Goal: Find contact information: Obtain details needed to contact an individual or organization

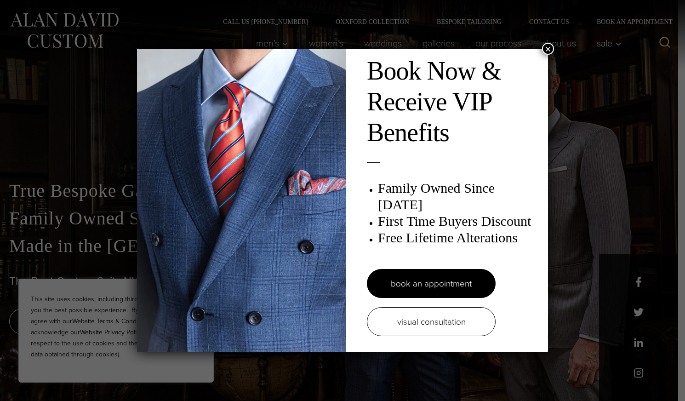
click at [548, 48] on button "×" at bounding box center [548, 49] width 12 height 12
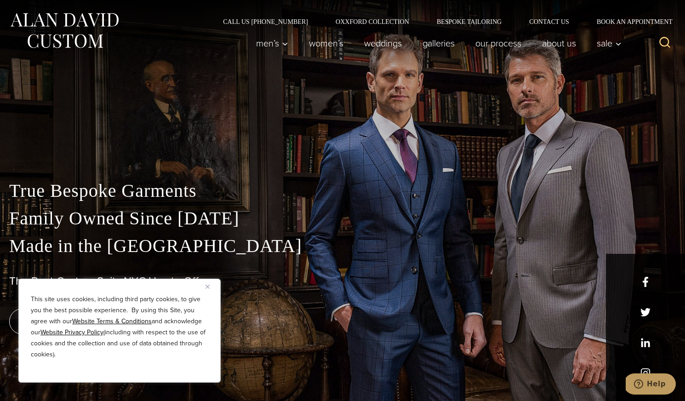
click at [206, 285] on img "Close" at bounding box center [207, 287] width 4 height 4
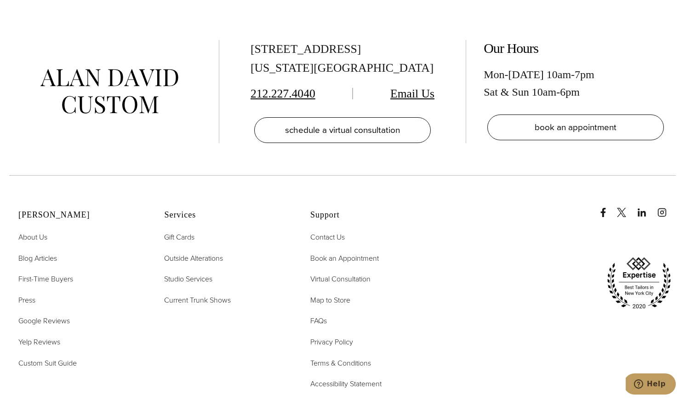
scroll to position [4512, 0]
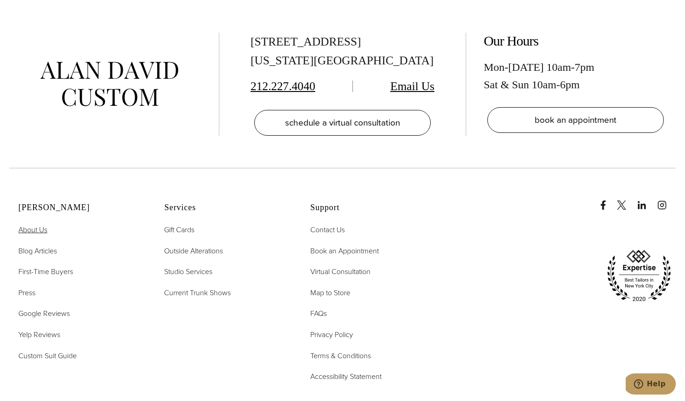
click at [37, 224] on span "About Us" at bounding box center [32, 229] width 29 height 11
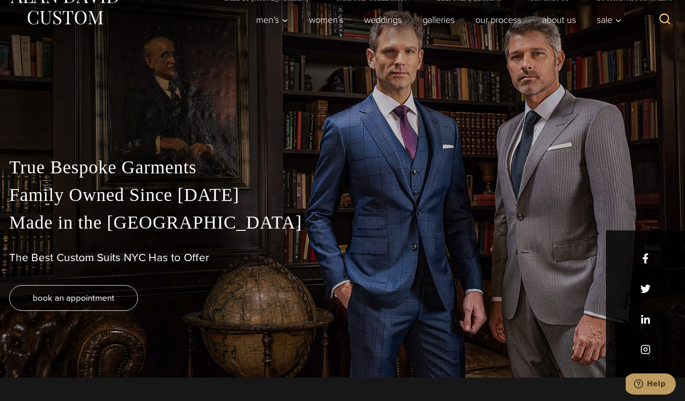
scroll to position [0, 0]
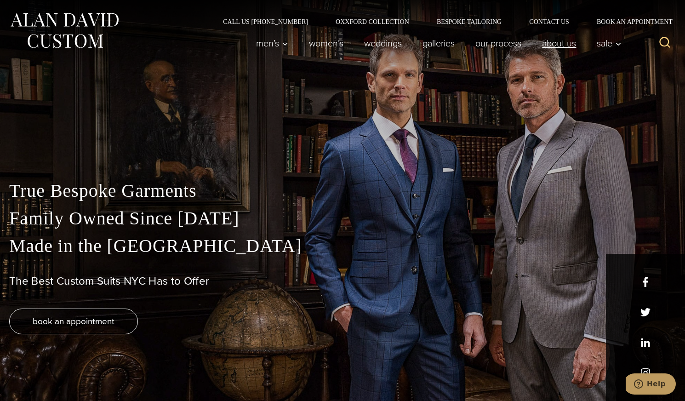
click at [554, 43] on link "About Us" at bounding box center [559, 43] width 55 height 18
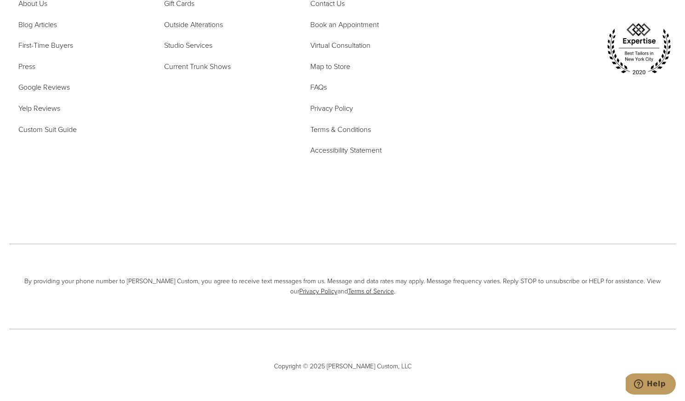
scroll to position [3939, 0]
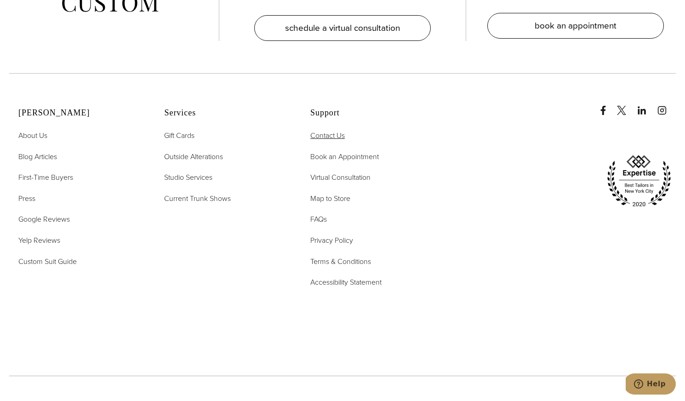
click at [334, 130] on span "Contact Us" at bounding box center [327, 135] width 34 height 11
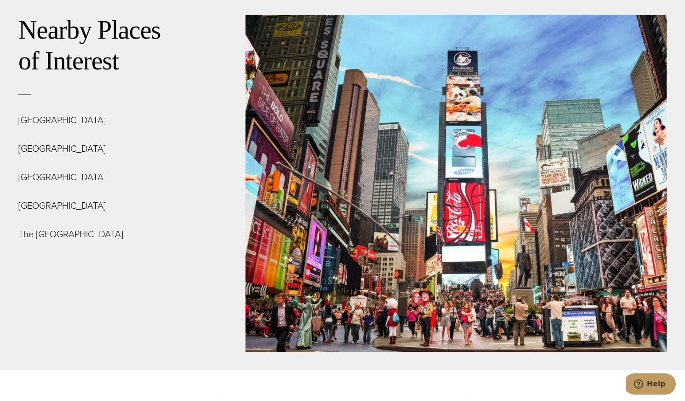
scroll to position [3307, 0]
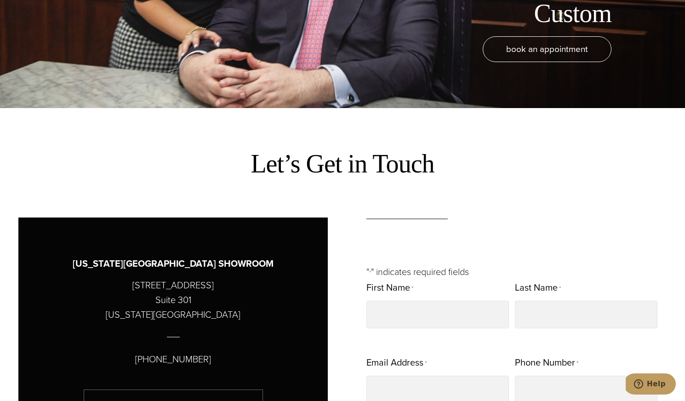
scroll to position [292, 0]
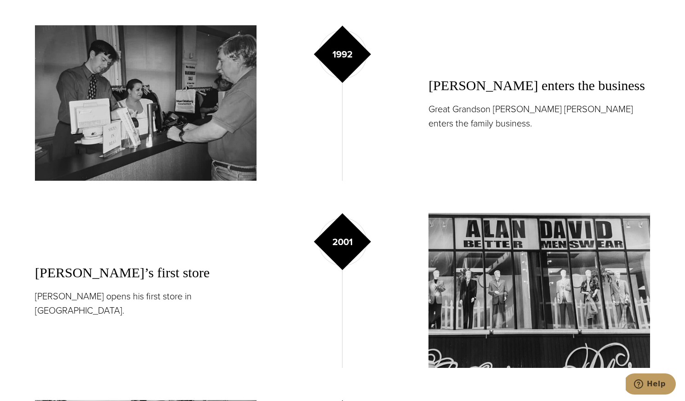
scroll to position [1251, 0]
